Goal: Task Accomplishment & Management: Manage account settings

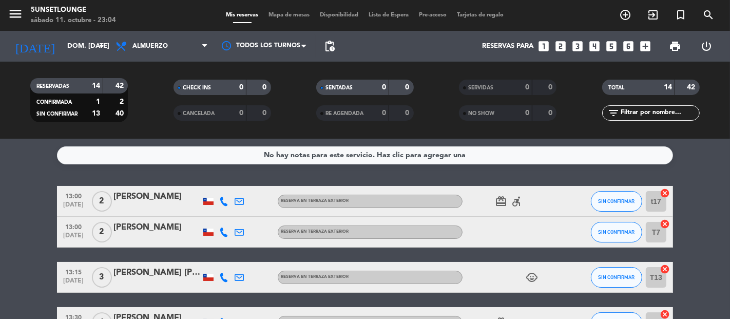
click at [627, 201] on span "SIN CONFIRMAR" at bounding box center [617, 201] width 36 height 6
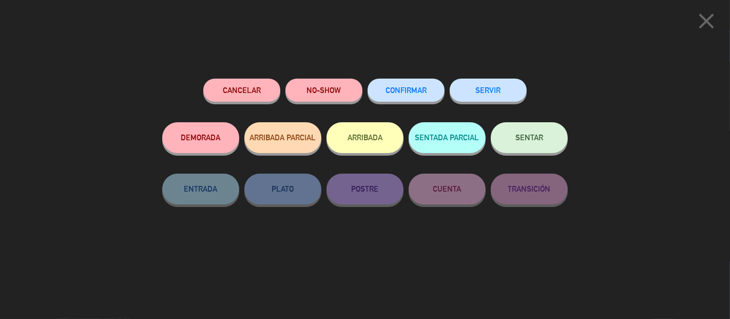
click at [423, 99] on button "CONFIRMAR" at bounding box center [406, 90] width 77 height 23
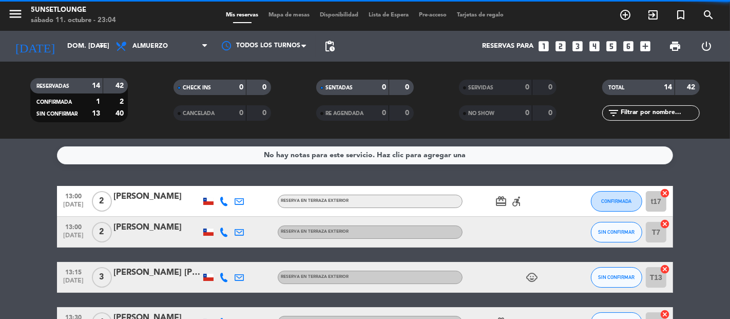
click at [627, 232] on span "SIN CONFIRMAR" at bounding box center [617, 232] width 36 height 6
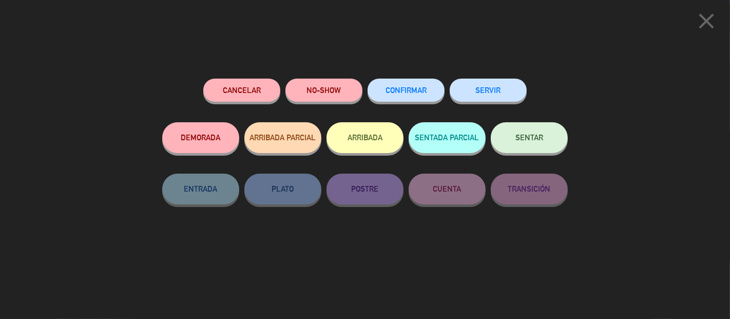
click at [412, 101] on button "CONFIRMAR" at bounding box center [406, 90] width 77 height 23
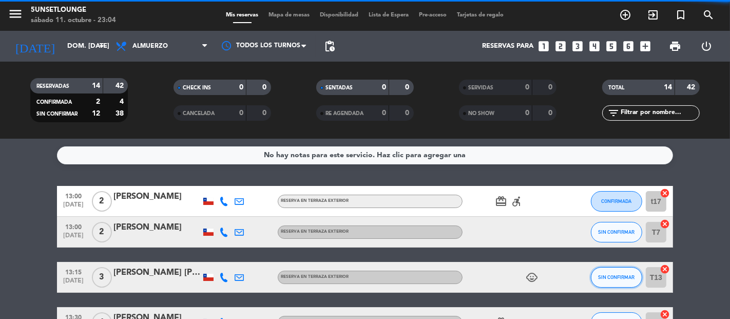
click at [623, 278] on span "SIN CONFIRMAR" at bounding box center [617, 277] width 36 height 6
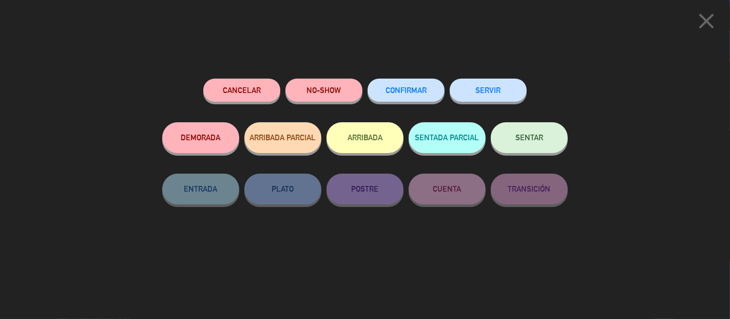
click at [410, 82] on button "CONFIRMAR" at bounding box center [406, 90] width 77 height 23
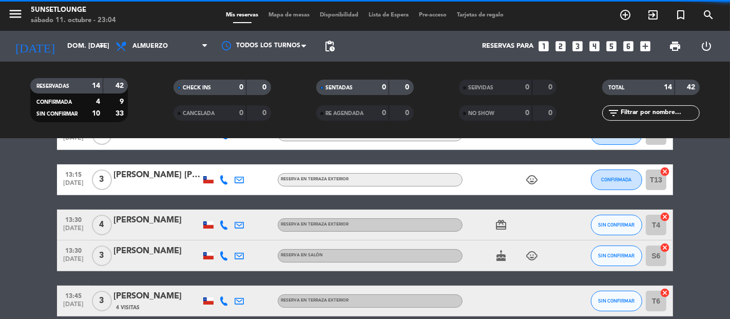
scroll to position [98, 0]
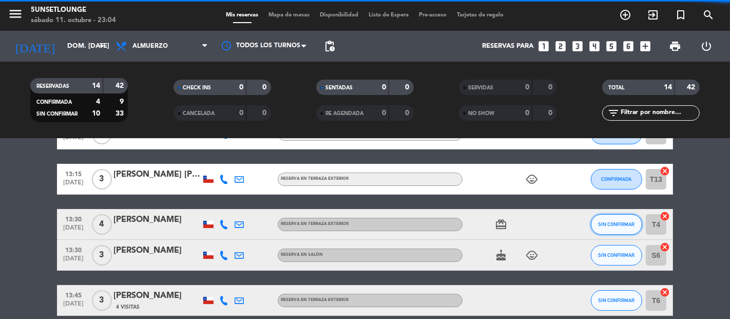
click at [626, 224] on span "SIN CONFIRMAR" at bounding box center [617, 224] width 36 height 6
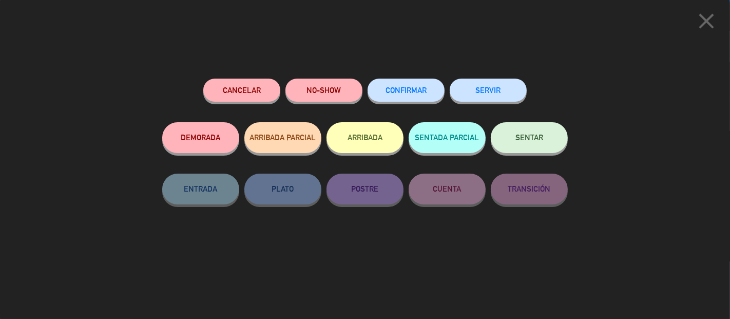
click at [401, 91] on span "CONFIRMAR" at bounding box center [406, 90] width 41 height 9
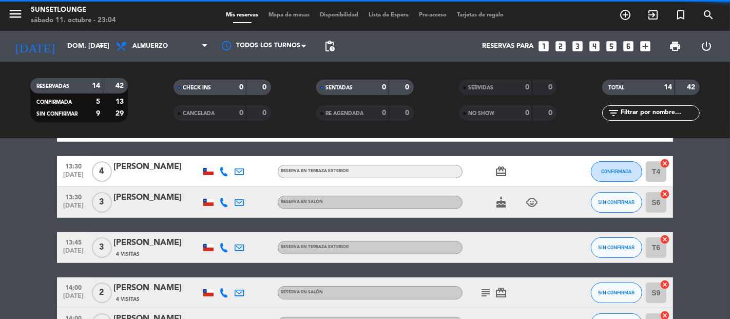
scroll to position [153, 0]
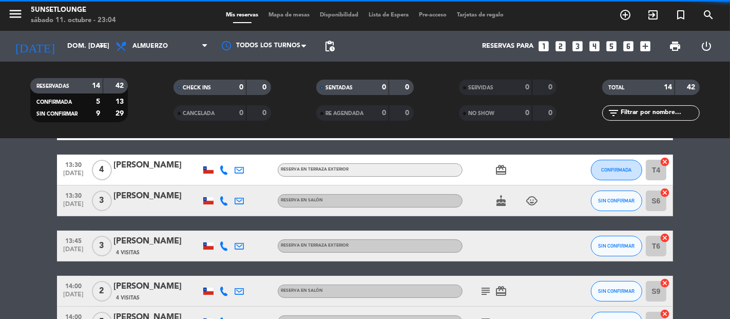
click at [612, 200] on span "SIN CONFIRMAR" at bounding box center [617, 201] width 36 height 6
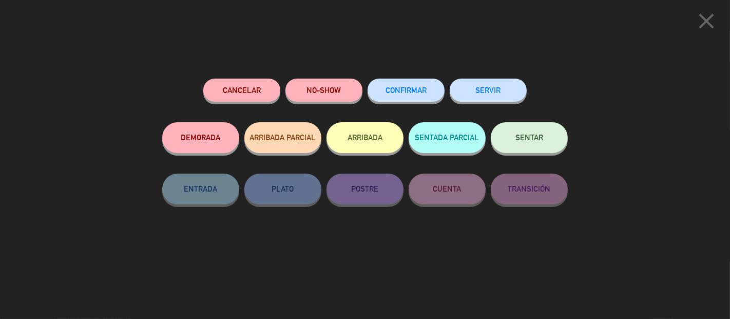
click at [417, 89] on span "CONFIRMAR" at bounding box center [406, 90] width 41 height 9
click at [405, 98] on button "CONFIRMAR" at bounding box center [406, 90] width 77 height 23
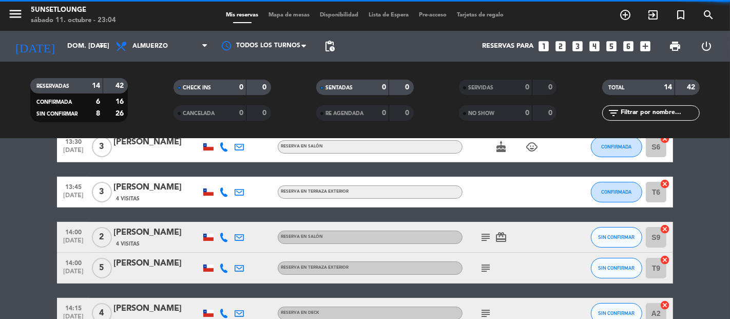
scroll to position [223, 0]
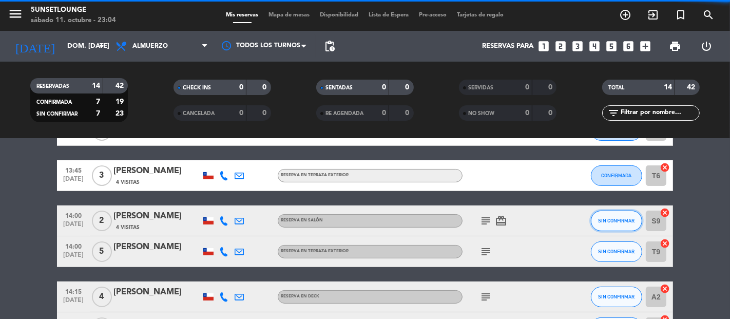
click at [619, 220] on span "SIN CONFIRMAR" at bounding box center [617, 221] width 36 height 6
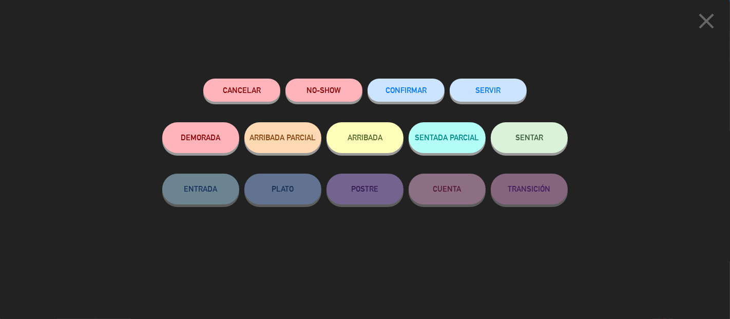
click at [417, 92] on span "CONFIRMAR" at bounding box center [406, 90] width 41 height 9
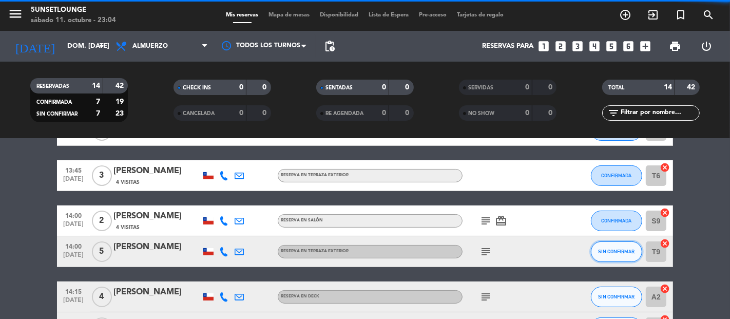
click at [619, 251] on span "SIN CONFIRMAR" at bounding box center [617, 252] width 36 height 6
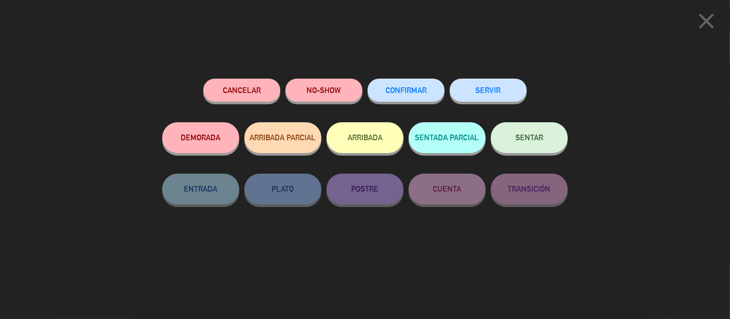
scroll to position [421, 0]
click at [421, 97] on button "CONFIRMAR" at bounding box center [406, 90] width 77 height 23
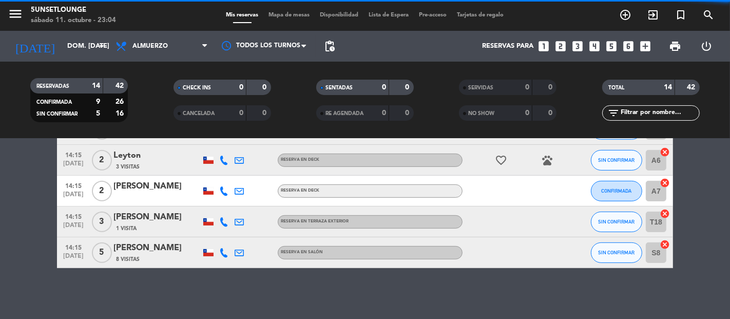
click at [613, 229] on button "SIN CONFIRMAR" at bounding box center [616, 222] width 51 height 21
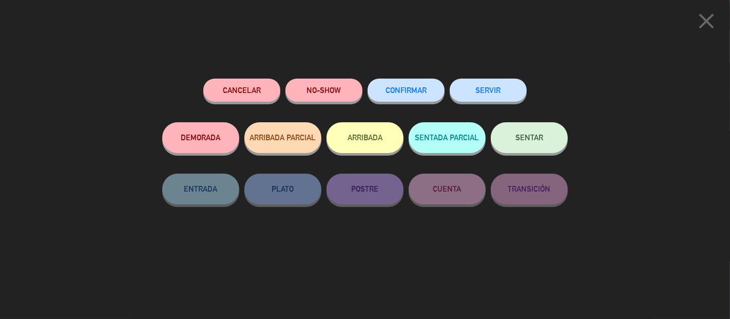
click at [414, 92] on span "CONFIRMAR" at bounding box center [406, 90] width 41 height 9
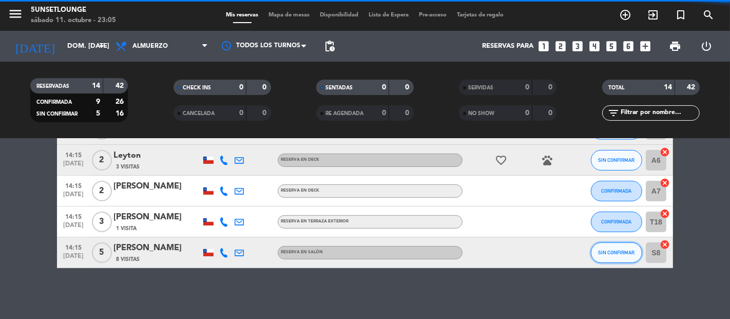
click at [620, 260] on button "SIN CONFIRMAR" at bounding box center [616, 252] width 51 height 21
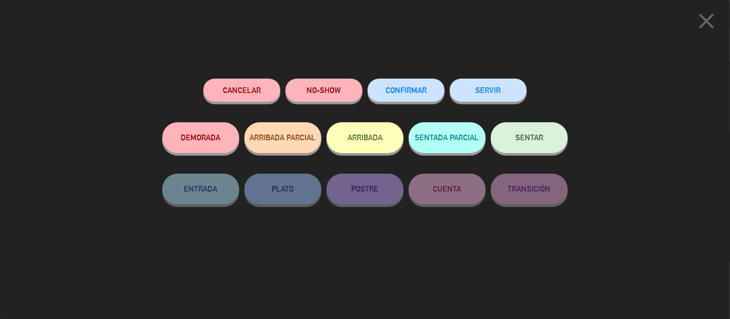
click at [414, 95] on span "CONFIRMAR" at bounding box center [406, 90] width 41 height 9
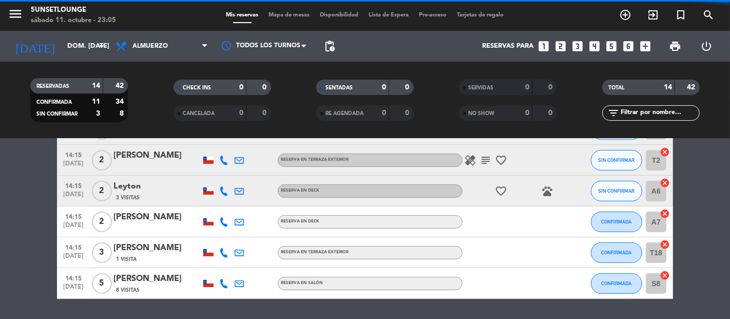
scroll to position [382, 0]
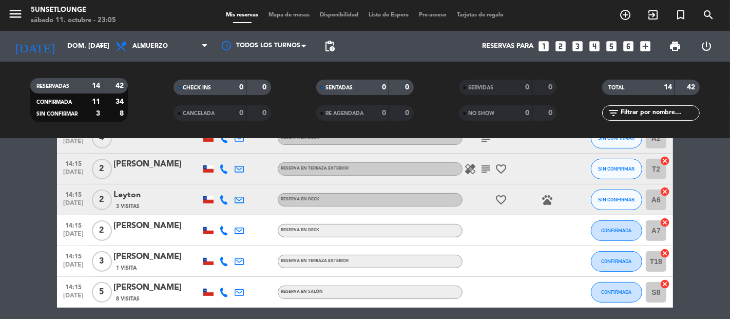
click at [622, 199] on span "SIN CONFIRMAR" at bounding box center [617, 200] width 36 height 6
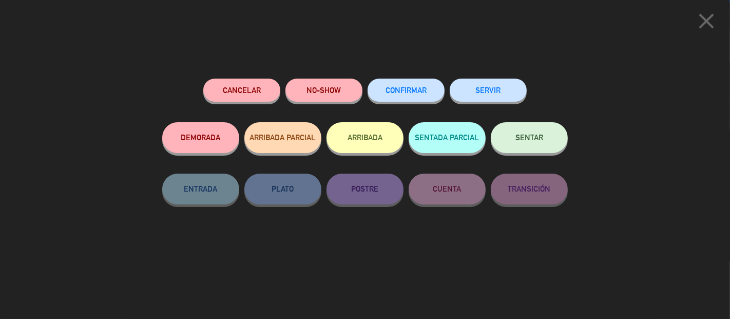
click at [414, 98] on button "CONFIRMAR" at bounding box center [406, 90] width 77 height 23
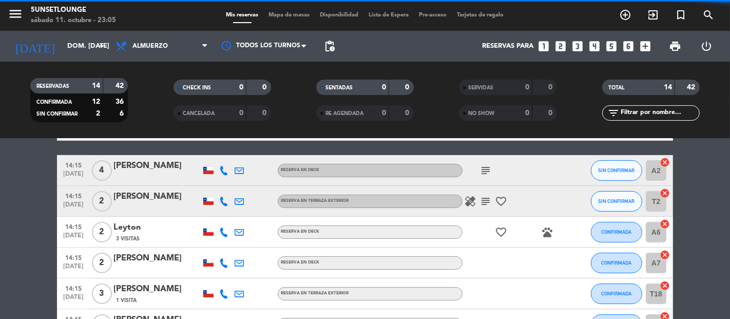
scroll to position [348, 0]
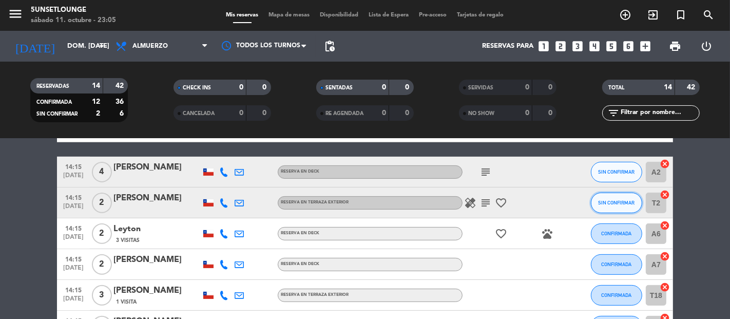
click at [612, 202] on span "SIN CONFIRMAR" at bounding box center [617, 203] width 36 height 6
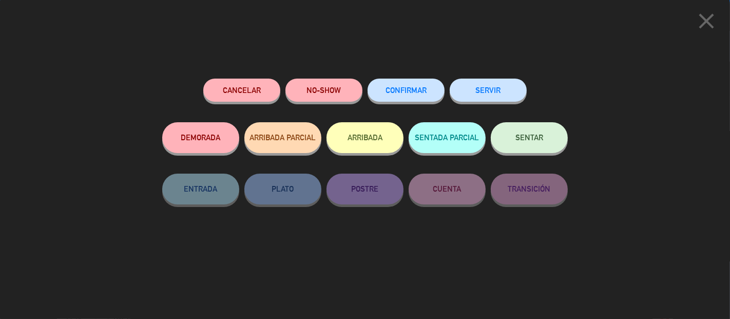
click at [409, 89] on span "CONFIRMAR" at bounding box center [406, 90] width 41 height 9
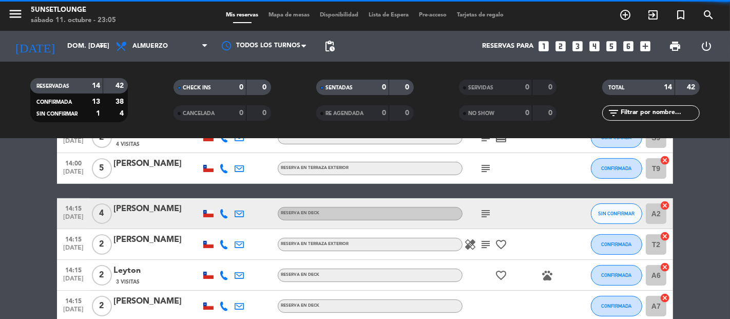
scroll to position [299, 0]
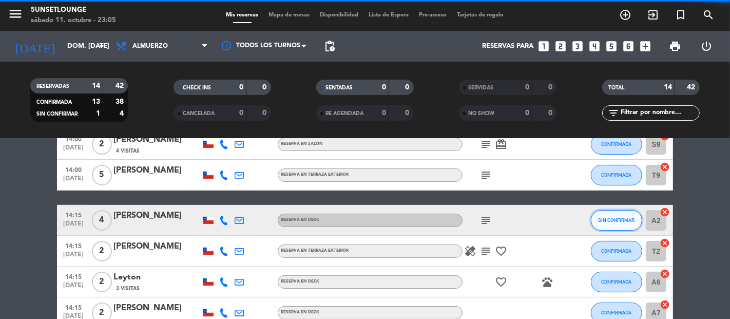
click at [619, 219] on span "SIN CONFIRMAR" at bounding box center [617, 220] width 36 height 6
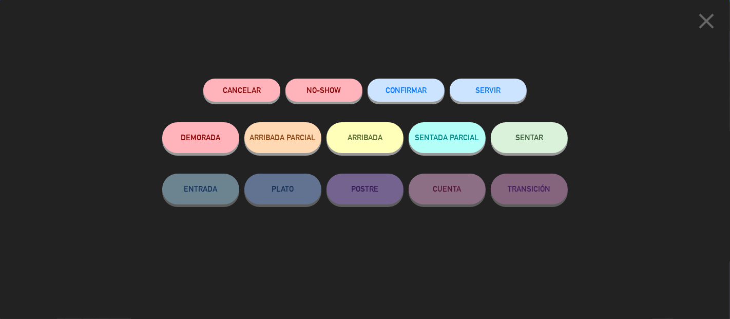
click at [432, 91] on button "CONFIRMAR" at bounding box center [406, 90] width 77 height 23
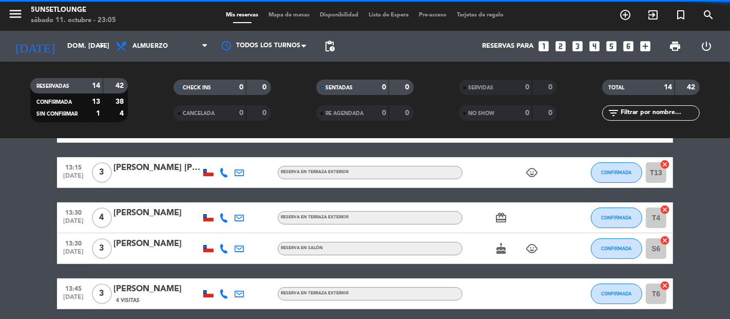
scroll to position [0, 0]
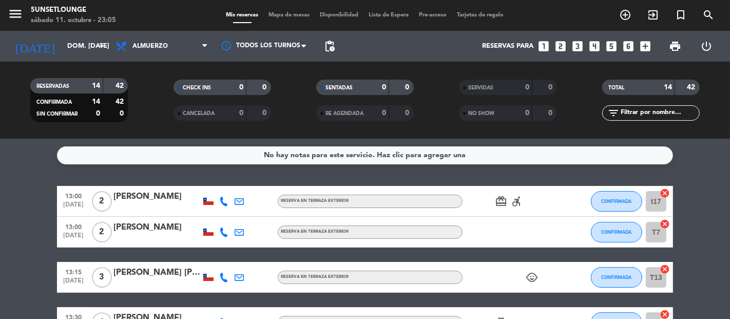
click at [672, 47] on span "print" at bounding box center [675, 46] width 12 height 12
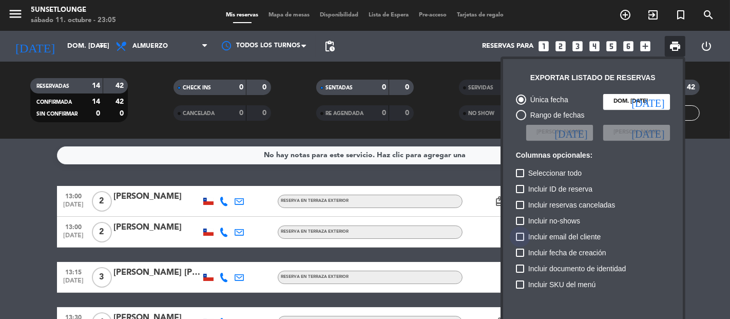
scroll to position [63, 0]
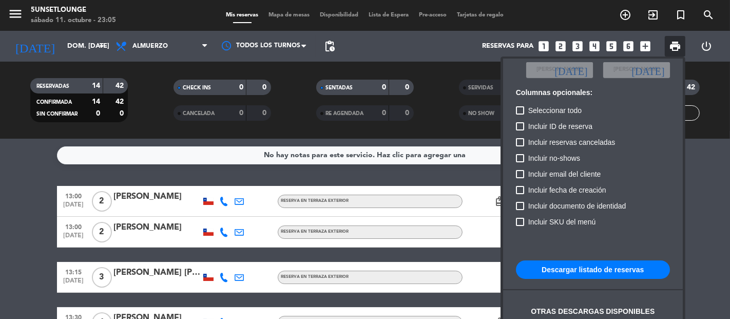
click at [618, 269] on button "Descargar listado de reservas" at bounding box center [593, 269] width 154 height 18
